Goal: Task Accomplishment & Management: Use online tool/utility

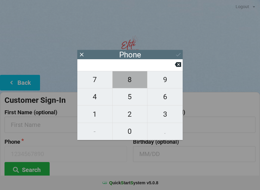
click at [130, 81] on span "8" at bounding box center [129, 79] width 35 height 13
type input "8"
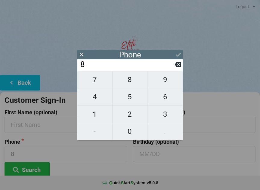
click at [163, 101] on span "6" at bounding box center [164, 96] width 35 height 13
type input "86"
click at [166, 115] on span "3" at bounding box center [164, 114] width 35 height 13
type input "863"
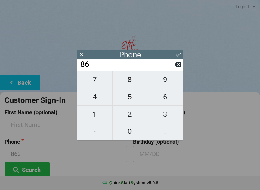
type input "863"
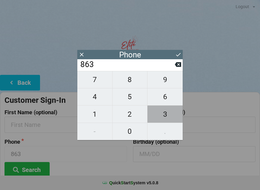
click at [165, 115] on span "3" at bounding box center [164, 114] width 35 height 13
type input "8633"
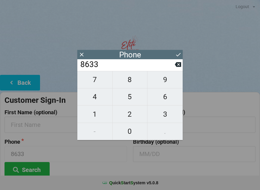
click at [130, 131] on span "0" at bounding box center [129, 131] width 35 height 13
type input "86330"
click at [100, 82] on span "7" at bounding box center [94, 79] width 35 height 13
type input "863307"
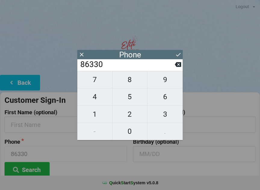
type input "863307"
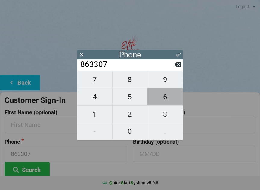
click at [162, 99] on span "6" at bounding box center [164, 96] width 35 height 13
type input "8633076"
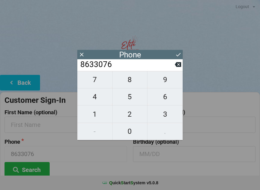
click at [131, 99] on span "5" at bounding box center [129, 96] width 35 height 13
type input "86330765"
click at [130, 78] on span "8" at bounding box center [129, 79] width 35 height 13
type input "863307658"
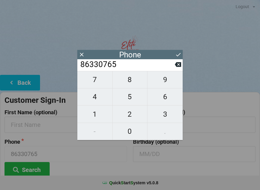
type input "863307658"
click at [165, 113] on span "3" at bounding box center [164, 114] width 35 height 13
type input "8633076583"
click at [175, 57] on icon at bounding box center [178, 54] width 6 height 6
